Goal: Task Accomplishment & Management: Use online tool/utility

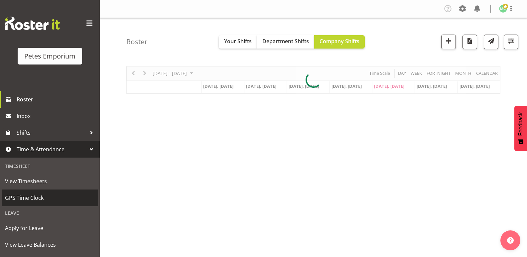
click at [57, 198] on span "GPS Time Clock" at bounding box center [50, 198] width 90 height 10
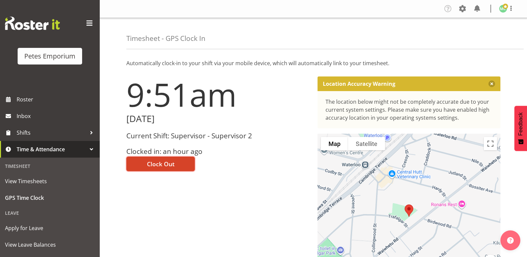
click at [174, 161] on span "Clock Out" at bounding box center [161, 164] width 28 height 9
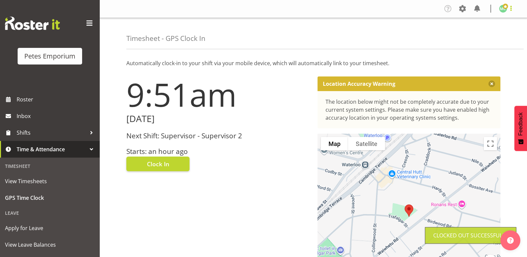
click at [510, 8] on span at bounding box center [511, 8] width 8 height 8
click at [500, 36] on link "Log Out" at bounding box center [483, 35] width 64 height 12
